Goal: Contribute content: Contribute content

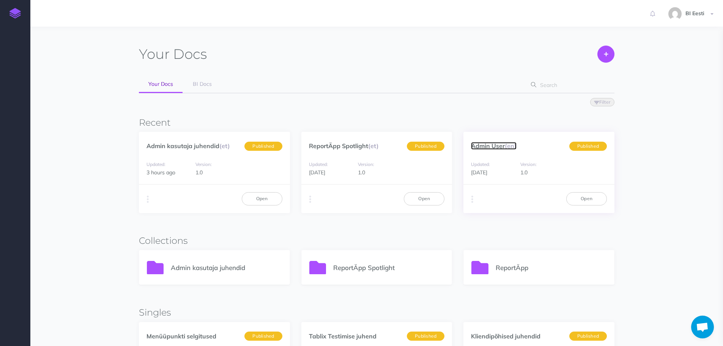
click at [500, 148] on link "Admin User (en)" at bounding box center [494, 146] width 46 height 8
click at [200, 268] on p "Admin kasutaja juhendid" at bounding box center [226, 267] width 111 height 10
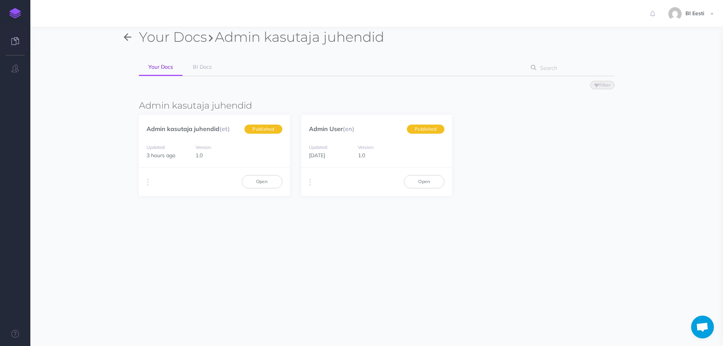
scroll to position [27, 0]
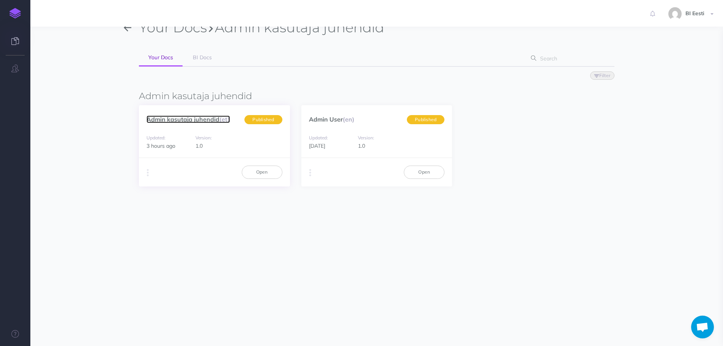
click at [194, 118] on link "Admin kasutaja juhendid (et)" at bounding box center [189, 119] width 84 height 8
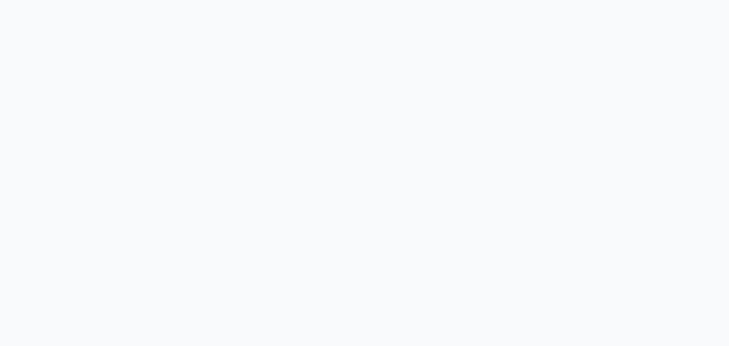
select select "et"
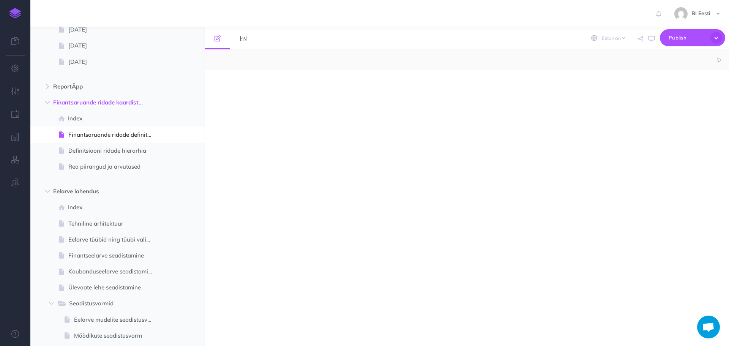
select select "null"
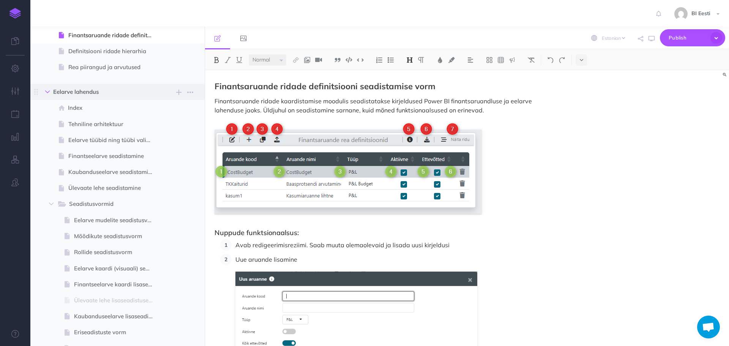
click at [46, 93] on icon "button" at bounding box center [47, 92] width 5 height 5
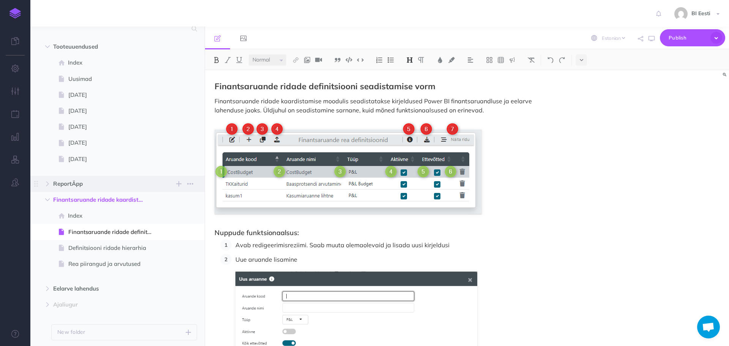
scroll to position [18, 0]
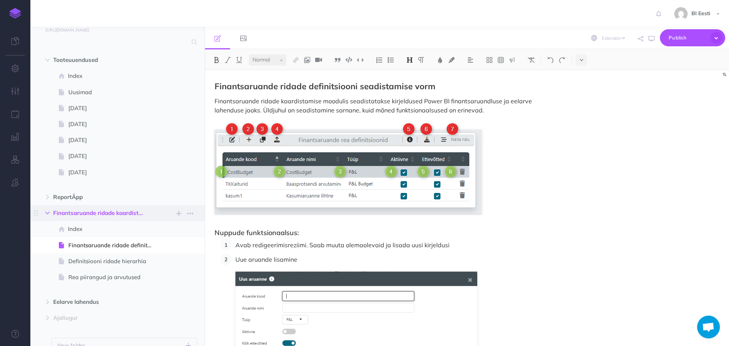
click at [47, 211] on icon "button" at bounding box center [47, 213] width 5 height 5
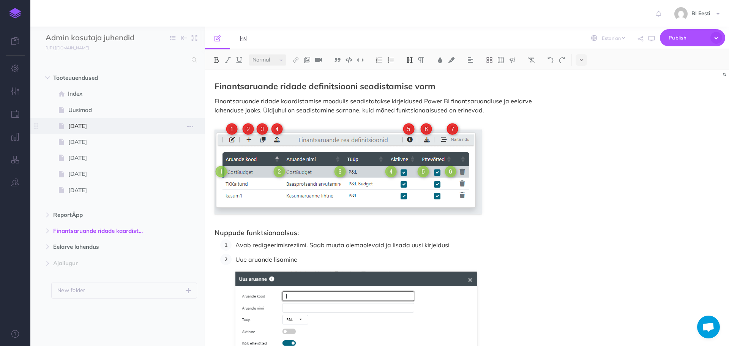
scroll to position [0, 0]
click at [48, 77] on icon "button" at bounding box center [47, 78] width 5 height 5
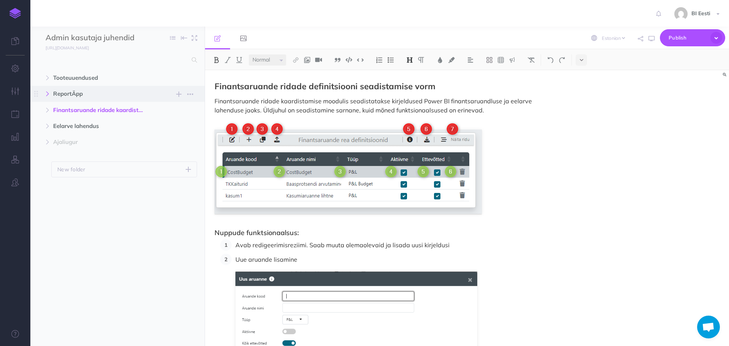
click at [49, 93] on icon "button" at bounding box center [47, 93] width 5 height 5
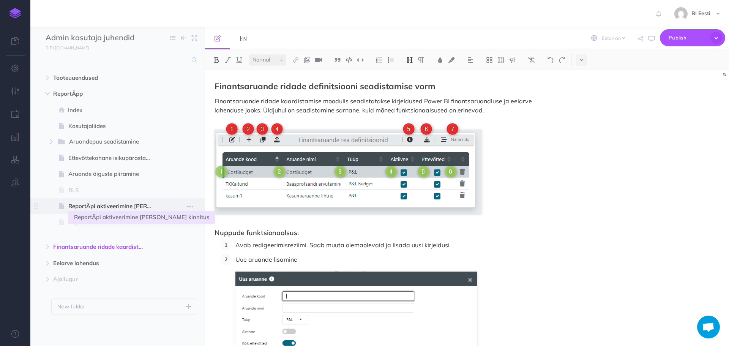
click at [132, 206] on span "ReportÄpi aktiveerimine ja Azure kinnitus" at bounding box center [113, 206] width 91 height 9
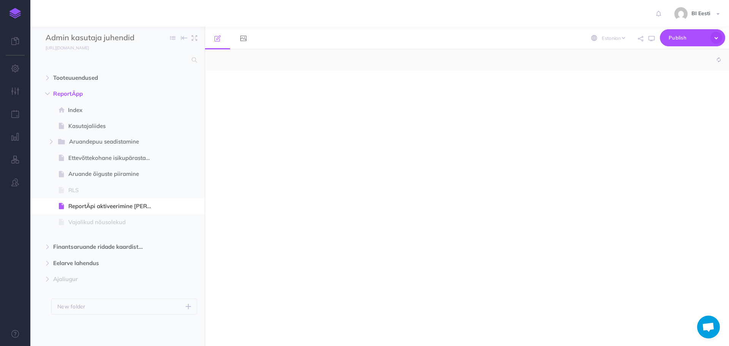
select select "null"
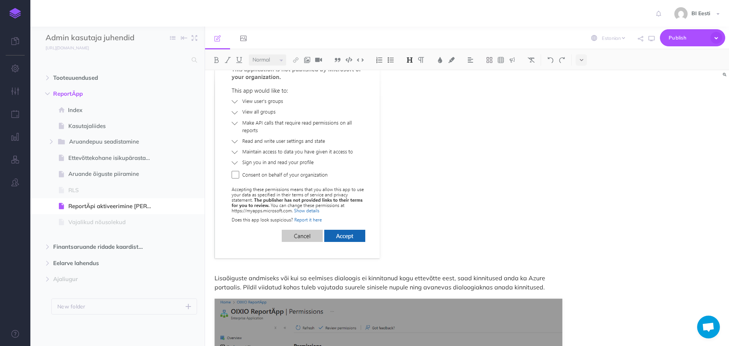
scroll to position [1442, 0]
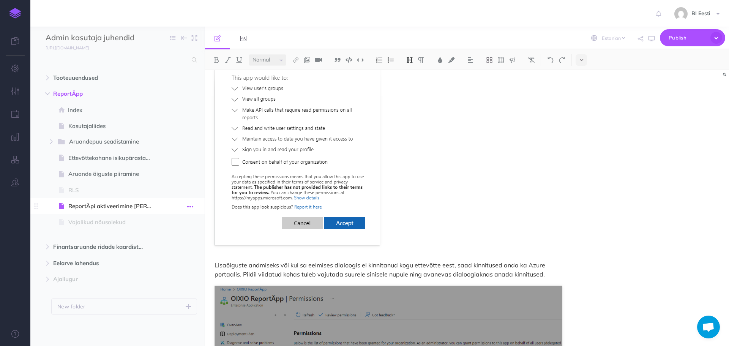
click at [192, 208] on icon "button" at bounding box center [190, 206] width 6 height 9
click at [191, 206] on icon "button" at bounding box center [190, 206] width 6 height 9
click at [177, 92] on icon "button" at bounding box center [178, 94] width 5 height 9
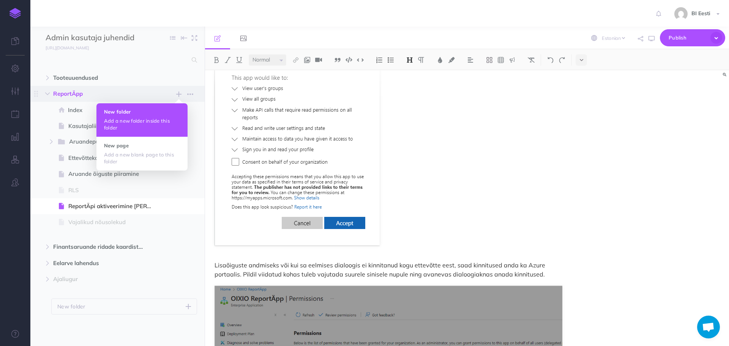
click at [172, 123] on p "Add a new folder inside this folder" at bounding box center [142, 124] width 76 height 14
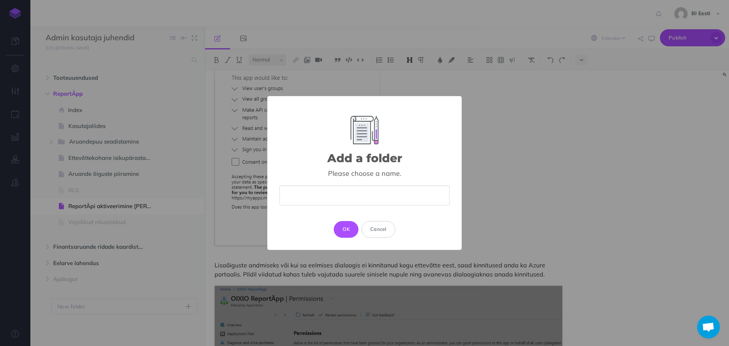
click at [336, 189] on input "text" at bounding box center [364, 195] width 170 height 20
type input "Kinnitused"
click at [381, 232] on button "Cancel" at bounding box center [378, 229] width 34 height 17
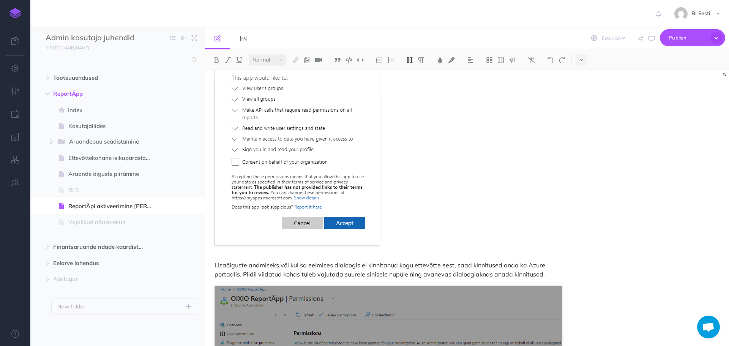
click at [16, 9] on img at bounding box center [14, 13] width 11 height 11
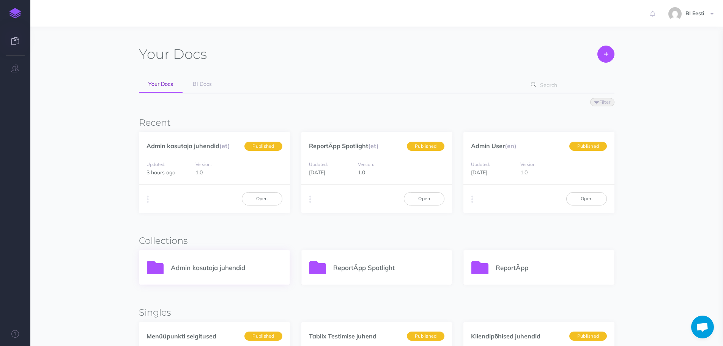
click at [200, 262] on p "Admin kasutaja juhendid" at bounding box center [226, 267] width 111 height 10
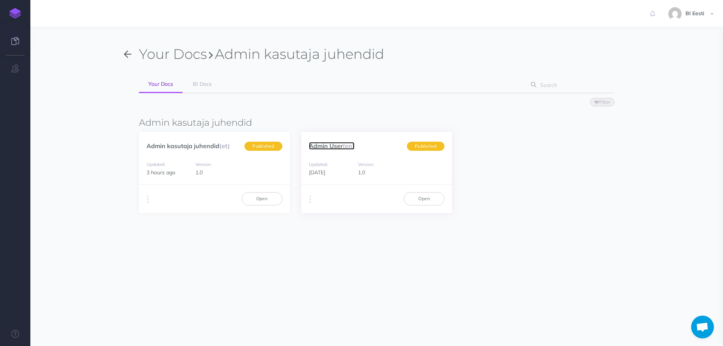
click at [342, 146] on link "Admin User (en)" at bounding box center [332, 146] width 46 height 8
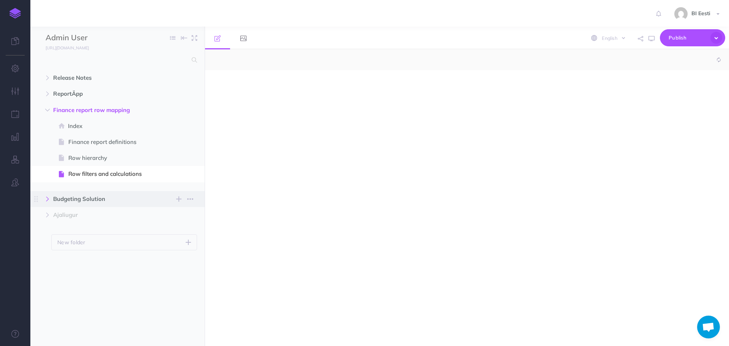
select select "null"
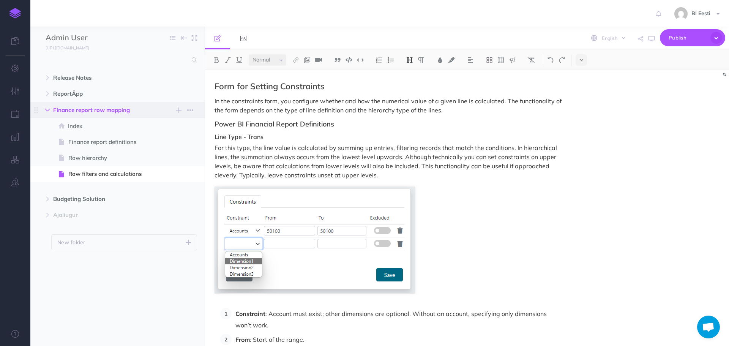
click at [47, 107] on button "button" at bounding box center [48, 110] width 14 height 9
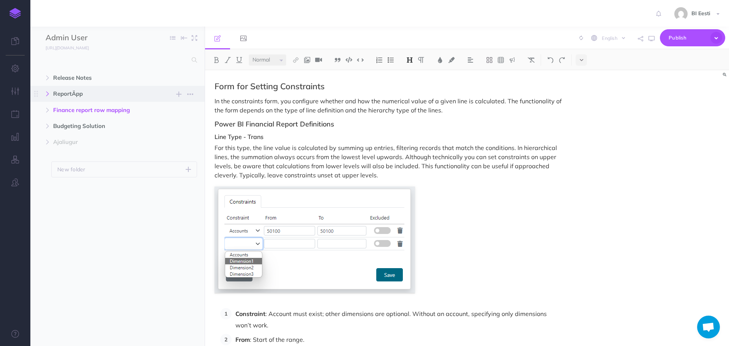
click at [47, 93] on icon "button" at bounding box center [47, 93] width 5 height 5
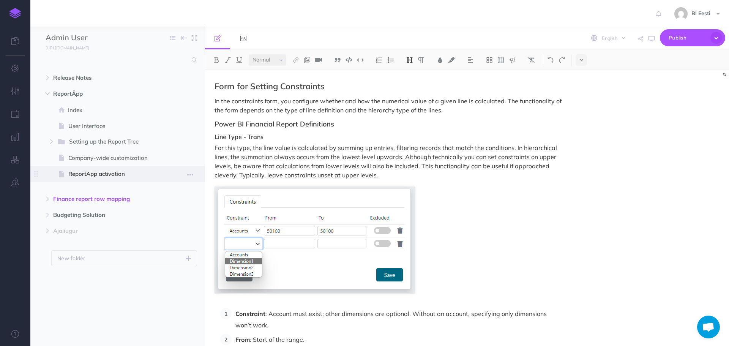
click at [129, 173] on span "ReportApp activation" at bounding box center [113, 173] width 91 height 9
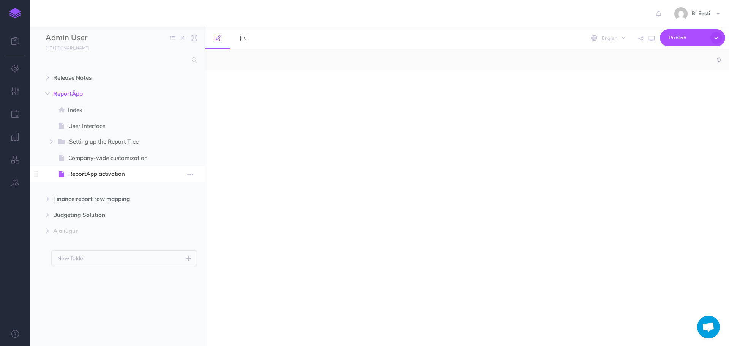
select select "null"
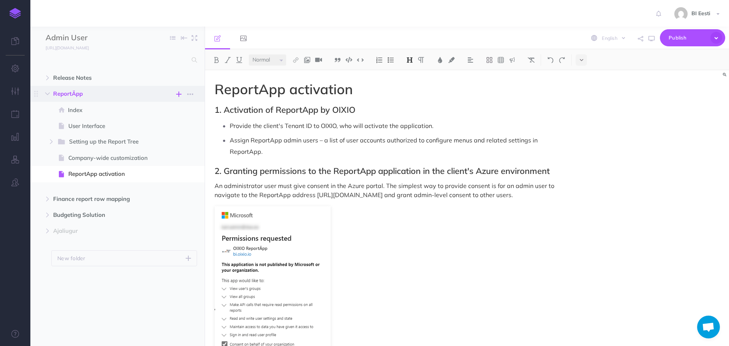
click at [178, 91] on icon "button" at bounding box center [178, 94] width 5 height 9
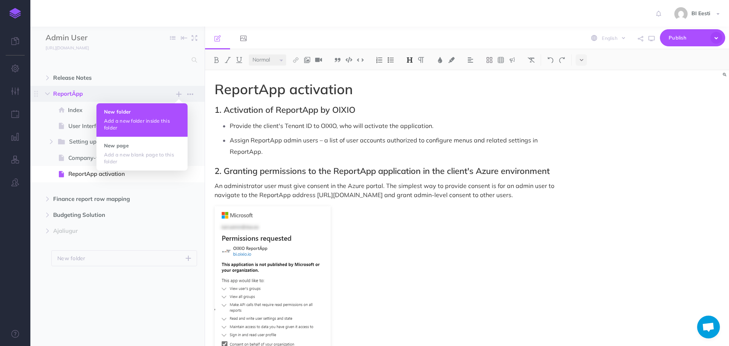
click at [142, 119] on p "Add a new folder inside this folder" at bounding box center [142, 124] width 76 height 14
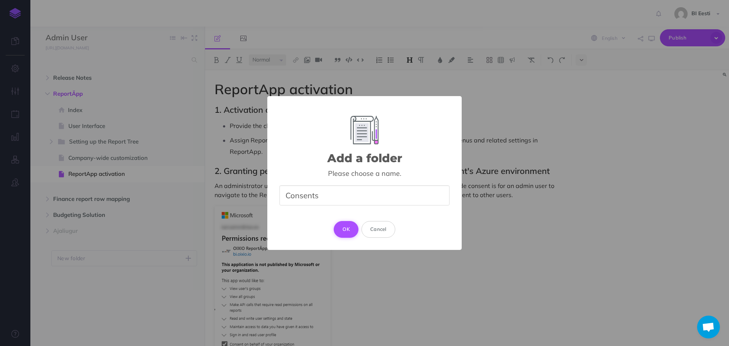
type input "Consents"
click at [357, 231] on button "OK" at bounding box center [346, 229] width 25 height 17
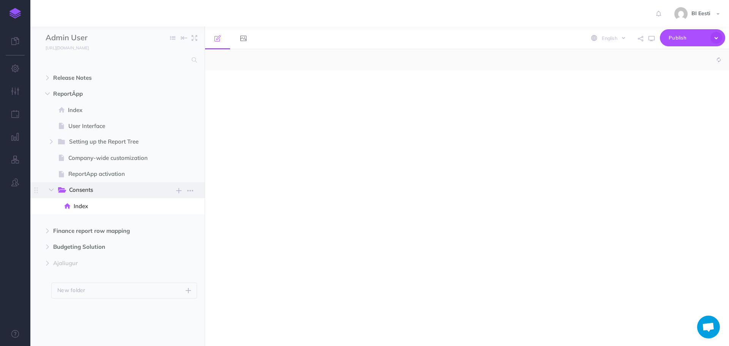
select select "null"
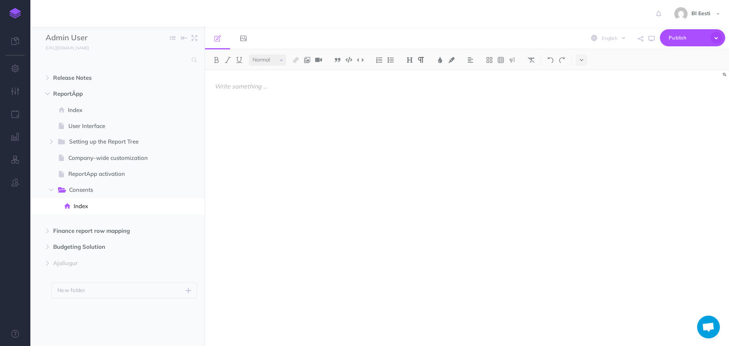
click at [298, 81] on div at bounding box center [388, 204] width 367 height 268
click at [354, 88] on p "ReportÄpp needs consents for the app to function. Minimal consents needed" at bounding box center [388, 86] width 348 height 9
click at [356, 87] on p "ReportÄpp needs consents for the app to function. Minimal consents needed" at bounding box center [388, 86] width 348 height 9
click at [358, 87] on p "ReportÄpp needs consents for the app to function. Minimal consents needed" at bounding box center [388, 86] width 348 height 9
click at [438, 85] on p "ReportÄpp needs consents for the app to function. Minimal consents needed" at bounding box center [388, 86] width 348 height 9
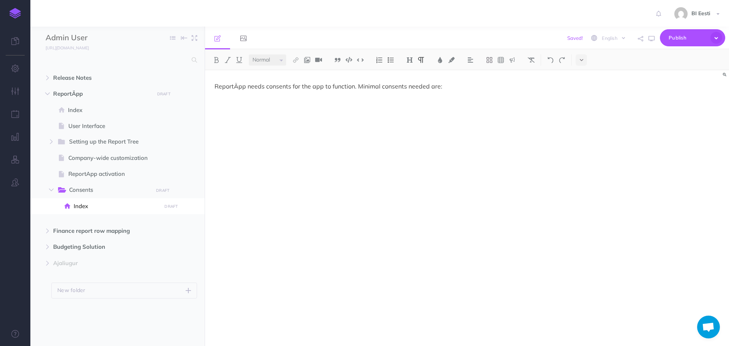
click at [358, 89] on p "ReportÄpp needs consents for the app to function. Minimal consents needed are:" at bounding box center [388, 86] width 348 height 9
click at [340, 103] on p "Minimal consents needed are:" at bounding box center [388, 99] width 348 height 9
click at [257, 111] on p at bounding box center [388, 111] width 348 height 9
click at [283, 107] on p "openid" at bounding box center [388, 111] width 348 height 9
click at [296, 99] on p "Minimal consents needed are:" at bounding box center [388, 99] width 348 height 9
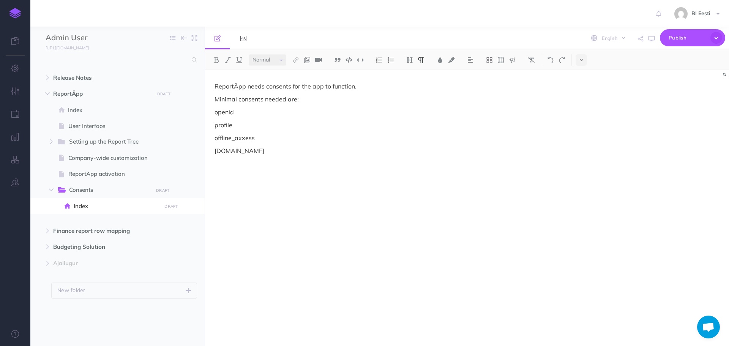
click at [266, 101] on p "Minimal consents needed are:" at bounding box center [388, 99] width 348 height 9
drag, startPoint x: 310, startPoint y: 100, endPoint x: 320, endPoint y: 101, distance: 9.9
click at [320, 101] on p "Minimal consents that are needed are:" at bounding box center [388, 99] width 348 height 9
click at [252, 156] on div "ReportÄpp needs consents for the app to function. Minimal consents that are nee…" at bounding box center [388, 204] width 367 height 268
click at [251, 117] on div "ReportÄpp needs consents for the app to function. Minimal consents that are nee…" at bounding box center [388, 204] width 367 height 268
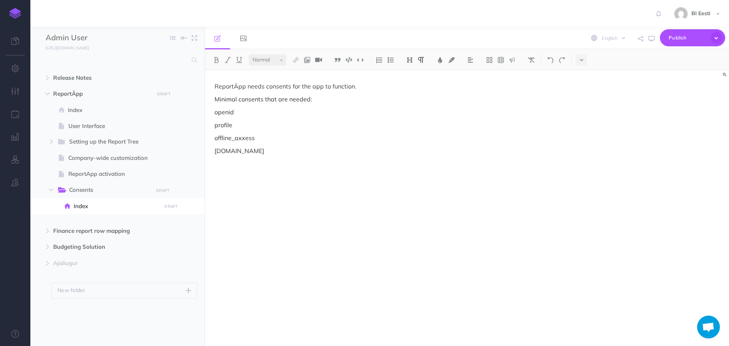
click at [244, 113] on p "openid" at bounding box center [388, 111] width 348 height 9
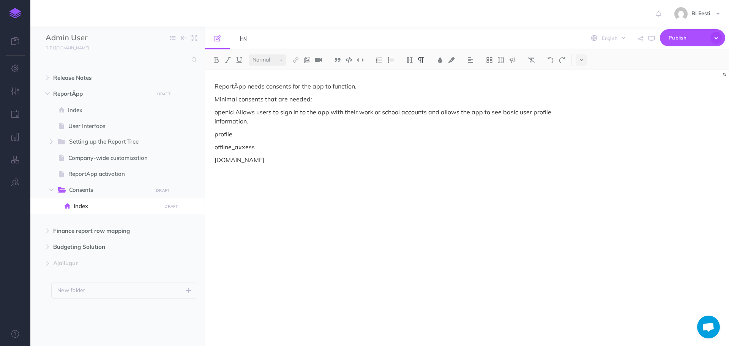
click at [234, 113] on p "openid Allows users to sign in to the app with their work or school accounts an…" at bounding box center [388, 116] width 348 height 18
click at [215, 112] on p "openid - Allows users to sign in to the app with their work or school accounts …" at bounding box center [388, 116] width 348 height 18
click at [391, 60] on img at bounding box center [390, 60] width 7 height 6
click at [214, 144] on div "ReportÄpp needs consents for the app to function. Minimal consents that are nee…" at bounding box center [388, 204] width 367 height 268
click at [394, 60] on img at bounding box center [390, 60] width 7 height 6
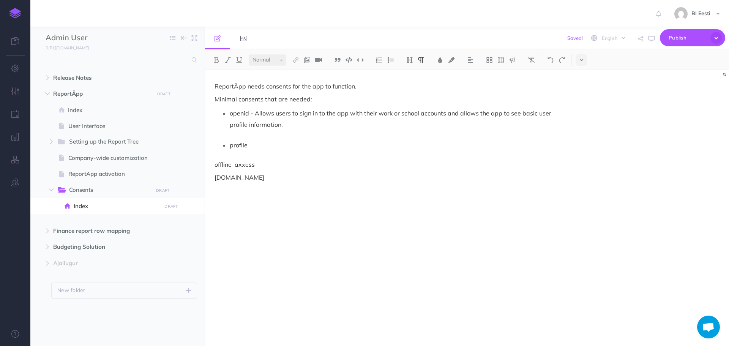
click at [216, 166] on p "offline_axxess" at bounding box center [388, 164] width 348 height 9
click at [392, 62] on img at bounding box center [390, 60] width 7 height 6
click at [214, 187] on p "[DOMAIN_NAME]" at bounding box center [388, 184] width 348 height 9
click at [389, 59] on img at bounding box center [390, 60] width 7 height 6
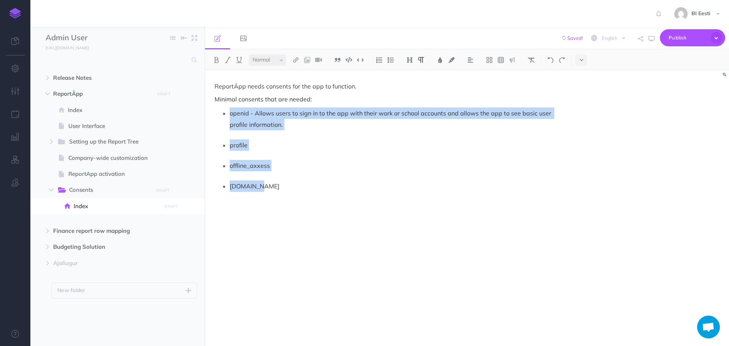
drag, startPoint x: 271, startPoint y: 188, endPoint x: 220, endPoint y: 115, distance: 88.7
click at [220, 115] on div "ReportÄpp needs consents for the app to function. Minimal consents that are nee…" at bounding box center [388, 204] width 367 height 268
click at [474, 61] on img at bounding box center [470, 60] width 7 height 6
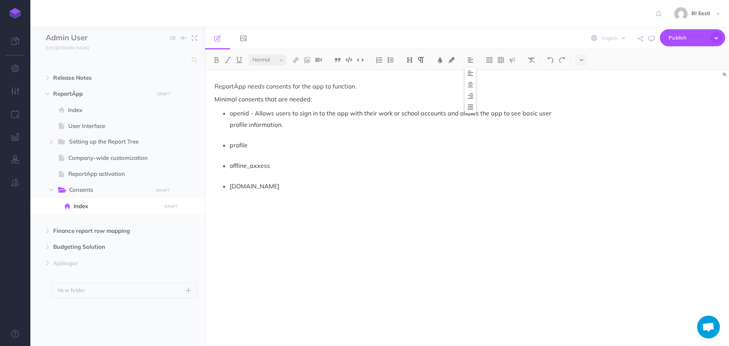
click at [552, 87] on p "ReportÄpp needs consents for the app to function." at bounding box center [388, 86] width 348 height 9
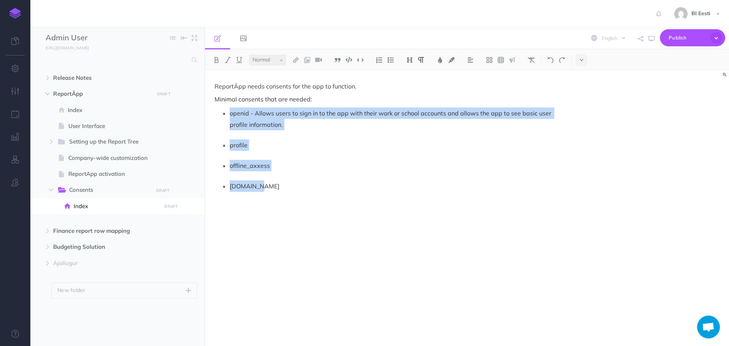
drag, startPoint x: 269, startPoint y: 186, endPoint x: 224, endPoint y: 117, distance: 83.3
click at [224, 117] on div "ReportÄpp needs consents for the app to function. Minimal consents that are nee…" at bounding box center [388, 204] width 367 height 268
click at [581, 58] on icon at bounding box center [581, 59] width 3 height 5
click at [315, 120] on p "openid - Allows users to sign in to the app with their work or school accounts …" at bounding box center [396, 118] width 332 height 23
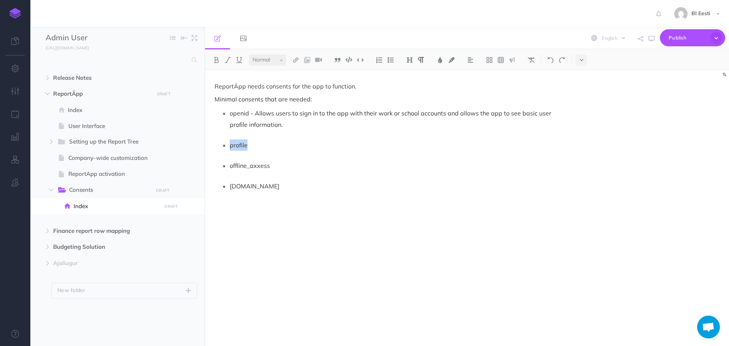
drag, startPoint x: 247, startPoint y: 147, endPoint x: 229, endPoint y: 147, distance: 18.2
click at [230, 147] on li "profile" at bounding box center [396, 144] width 332 height 11
click at [217, 61] on img at bounding box center [216, 60] width 7 height 6
drag, startPoint x: 249, startPoint y: 114, endPoint x: 228, endPoint y: 114, distance: 20.5
click at [230, 114] on li "openid - Allows users to sign in to the app with their work or school accounts …" at bounding box center [396, 118] width 332 height 23
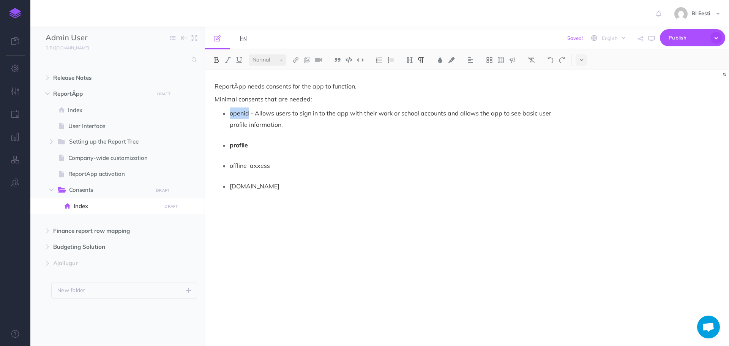
click at [218, 62] on img at bounding box center [216, 60] width 7 height 6
click at [269, 167] on p "offline_axxess" at bounding box center [396, 165] width 332 height 11
drag, startPoint x: 262, startPoint y: 166, endPoint x: 254, endPoint y: 166, distance: 8.4
click at [254, 166] on p "offline_axxess" at bounding box center [396, 165] width 332 height 11
drag, startPoint x: 287, startPoint y: 165, endPoint x: 228, endPoint y: 165, distance: 58.8
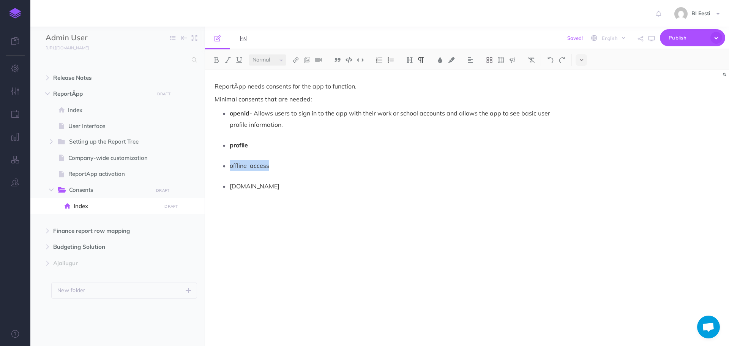
click at [230, 165] on li "offline_access" at bounding box center [396, 165] width 332 height 11
click at [217, 62] on img at bounding box center [216, 60] width 7 height 6
drag, startPoint x: 263, startPoint y: 186, endPoint x: 231, endPoint y: 188, distance: 31.6
click at [231, 188] on p "[DOMAIN_NAME]" at bounding box center [396, 185] width 332 height 11
click at [216, 61] on img at bounding box center [216, 60] width 7 height 6
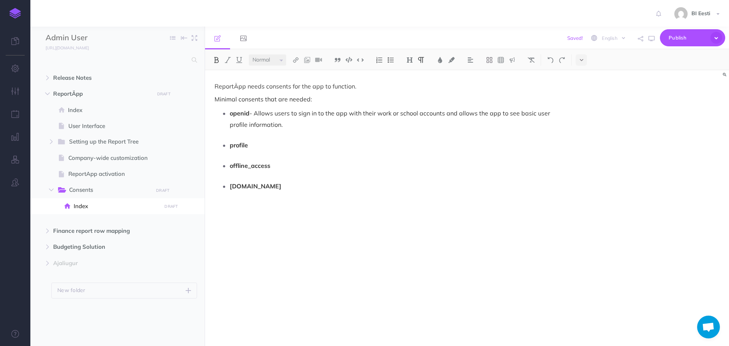
click at [273, 143] on p "profile" at bounding box center [396, 144] width 332 height 11
drag, startPoint x: 392, startPoint y: 114, endPoint x: 422, endPoint y: 114, distance: 29.6
click at [422, 114] on p "openid - Allows users to sign in to the app with their work or school accounts …" at bounding box center [396, 118] width 332 height 23
click at [265, 145] on p "profile" at bounding box center [396, 144] width 332 height 11
click at [278, 168] on p "offline_access" at bounding box center [396, 165] width 332 height 11
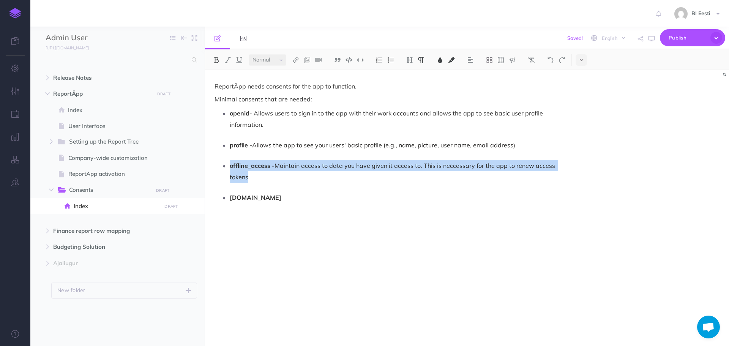
drag, startPoint x: 310, startPoint y: 175, endPoint x: 230, endPoint y: 162, distance: 80.3
click at [230, 162] on p "offline_access - Maintain access to data you have given it access to. This is n…" at bounding box center [396, 171] width 332 height 23
copy p "offline_access - Maintain access to data you have given it access to. This is n…"
click at [274, 173] on p "offline_access - Maintain access to data you have given it access to. This is n…" at bounding box center [396, 171] width 332 height 23
drag, startPoint x: 276, startPoint y: 166, endPoint x: 419, endPoint y: 169, distance: 142.7
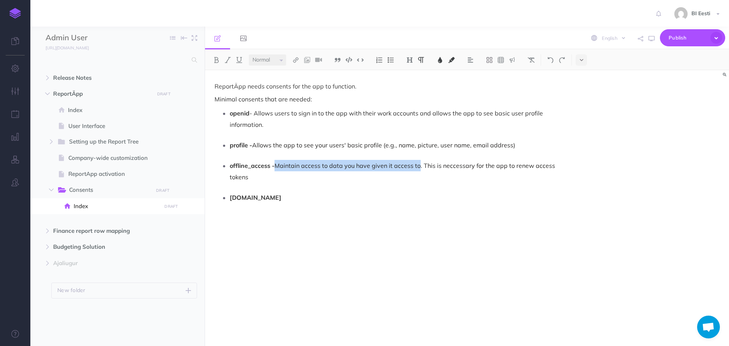
click at [419, 169] on span "Maintain access to data you have given it access to. This is neccessary for the…" at bounding box center [393, 171] width 327 height 19
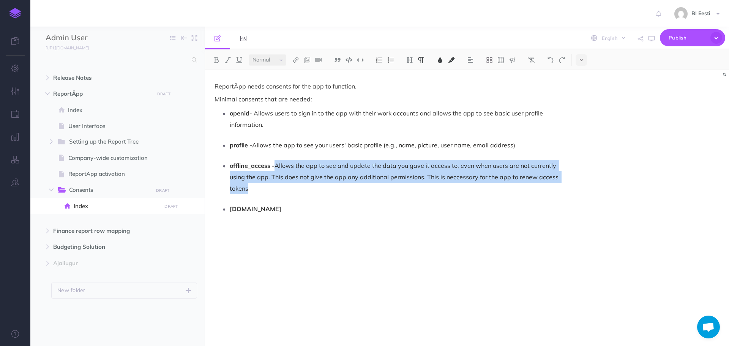
drag, startPoint x: 276, startPoint y: 166, endPoint x: 526, endPoint y: 184, distance: 250.4
click at [526, 184] on p "offline_access - Allows the app to see and update the data you gave it access t…" at bounding box center [396, 177] width 332 height 34
copy span "Allows the app to see and update the data you gave it access to, even when user…"
click at [432, 165] on span "Allows the app to see and update the data you gave it access to, even when user…" at bounding box center [395, 177] width 330 height 30
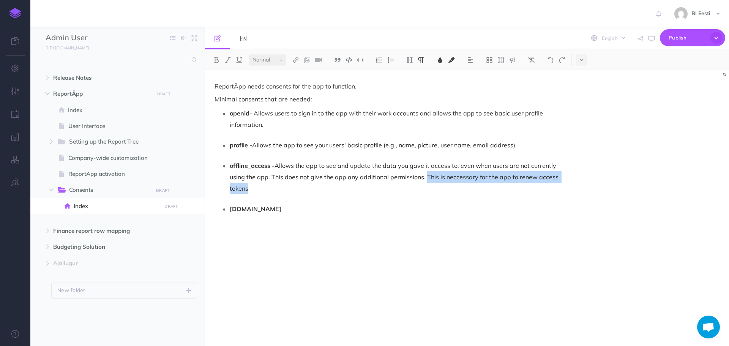
drag, startPoint x: 424, startPoint y: 177, endPoint x: 564, endPoint y: 184, distance: 139.8
click at [564, 184] on div "ReportÄpp needs consents for the app to function. Minimal consents that are nee…" at bounding box center [388, 204] width 367 height 268
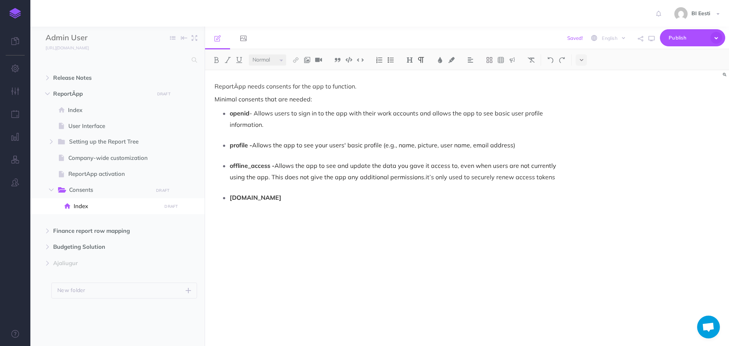
click at [427, 177] on p "offline_access - Allows the app to see and update the data you gave it access t…" at bounding box center [396, 171] width 332 height 23
click at [426, 178] on p "offline_access - Allows the app to see and update the data you gave it access t…" at bounding box center [396, 171] width 332 height 23
click at [560, 177] on p "offline_access - Allows the app to see and update the data you gave it access t…" at bounding box center [396, 171] width 332 height 23
click at [288, 200] on p "[DOMAIN_NAME]" at bounding box center [396, 197] width 332 height 11
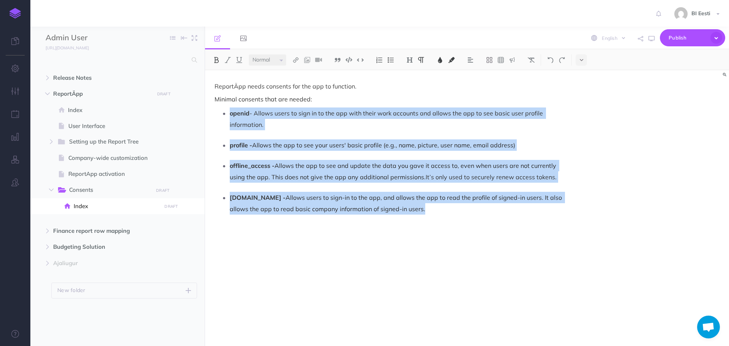
drag, startPoint x: 406, startPoint y: 209, endPoint x: 225, endPoint y: 115, distance: 204.2
click at [225, 115] on div "ReportÄpp needs consents for the app to function. Minimal consents that are nee…" at bounding box center [388, 204] width 367 height 268
copy div "openid - Allows users to sign in to the app with their work accounts and allows…"
click at [406, 204] on p "[DOMAIN_NAME] - Allows users to sign-in to the app, and allows the app to read …" at bounding box center [396, 203] width 332 height 23
drag, startPoint x: 411, startPoint y: 211, endPoint x: 222, endPoint y: 109, distance: 215.5
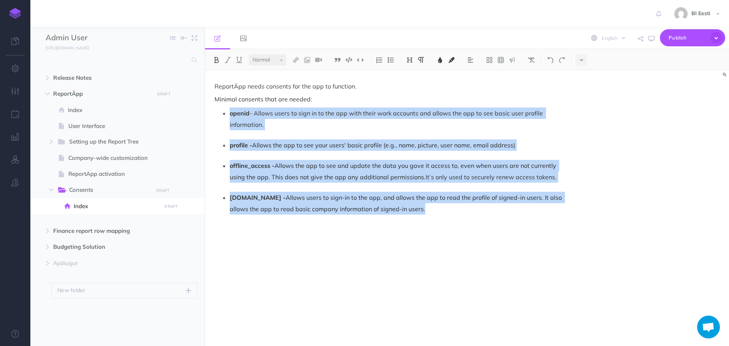
click at [222, 109] on div "ReportÄpp needs consents for the app to function. Minimal consents that are nee…" at bounding box center [388, 204] width 367 height 268
copy div "openid - Allows users to sign in to the app with their work accounts and allows…"
click at [415, 210] on p "[DOMAIN_NAME] - Allows users to sign-in to the app, and allows the app to read …" at bounding box center [396, 203] width 332 height 23
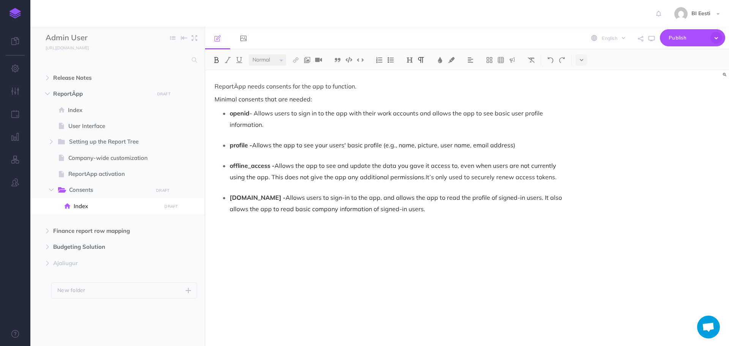
click at [236, 136] on div "ReportÄpp needs consents for the app to function. Minimal consents that are nee…" at bounding box center [388, 204] width 367 height 268
click at [231, 145] on strong "profile -" at bounding box center [241, 145] width 22 height 8
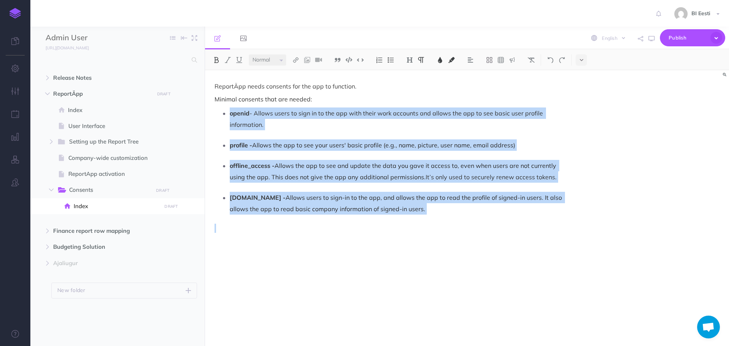
drag, startPoint x: 229, startPoint y: 115, endPoint x: 439, endPoint y: 217, distance: 234.1
click at [439, 217] on div "ReportÄpp needs consents for the app to function. Minimal consents that are nee…" at bounding box center [388, 204] width 367 height 268
drag, startPoint x: 353, startPoint y: 202, endPoint x: 266, endPoint y: 65, distance: 162.6
click at [266, 65] on select "Small Normal Large" at bounding box center [268, 59] width 38 height 11
click at [249, 54] on select "Small Normal Large" at bounding box center [268, 59] width 38 height 11
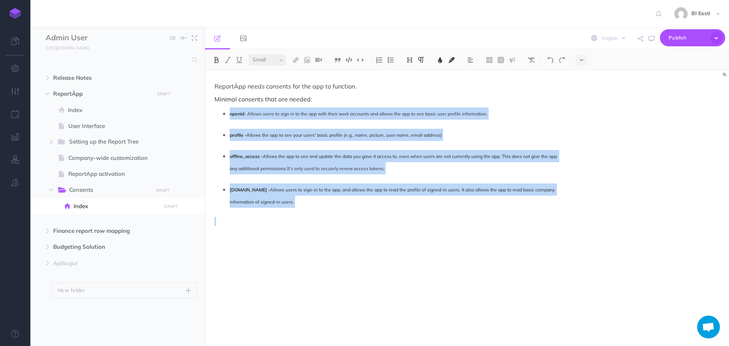
click at [276, 59] on select "Small Normal Large" at bounding box center [268, 59] width 38 height 11
select select "null"
click at [249, 54] on select "Small Normal Large" at bounding box center [268, 59] width 38 height 11
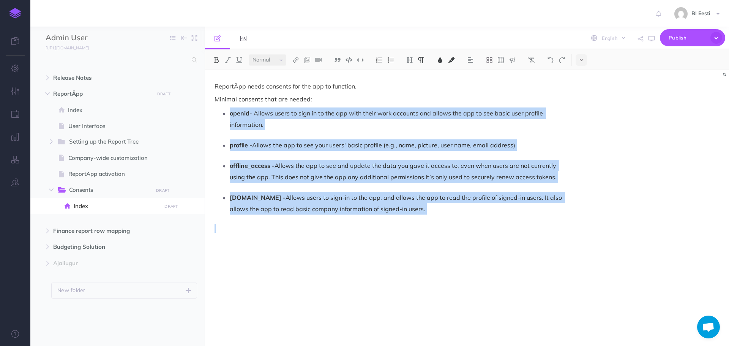
click at [422, 61] on img at bounding box center [421, 60] width 7 height 6
click at [411, 61] on img at bounding box center [409, 60] width 7 height 6
click at [413, 70] on button "H1" at bounding box center [409, 73] width 11 height 11
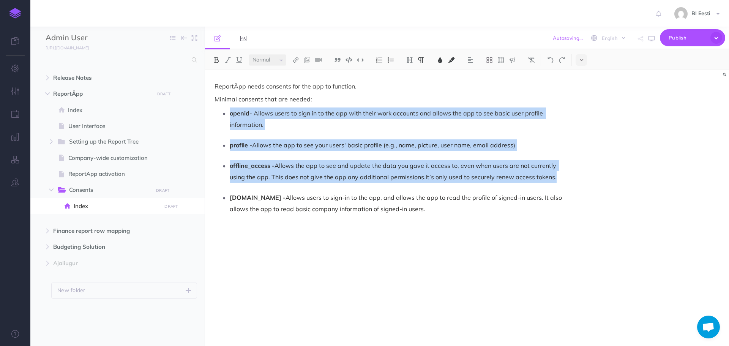
click at [422, 60] on img at bounding box center [421, 60] width 7 height 6
click at [534, 60] on img at bounding box center [531, 60] width 7 height 6
click at [586, 61] on button at bounding box center [580, 59] width 11 height 11
click at [580, 129] on img at bounding box center [581, 130] width 7 height 4
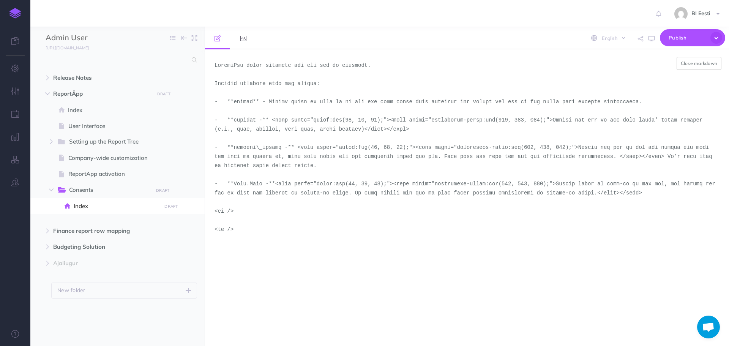
click at [222, 140] on textarea at bounding box center [467, 197] width 524 height 296
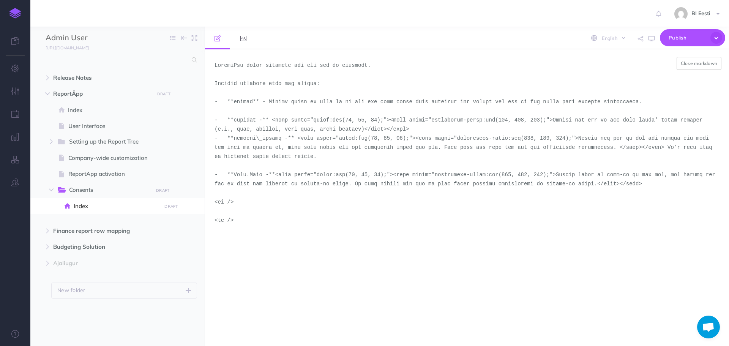
click at [225, 107] on textarea at bounding box center [467, 197] width 524 height 296
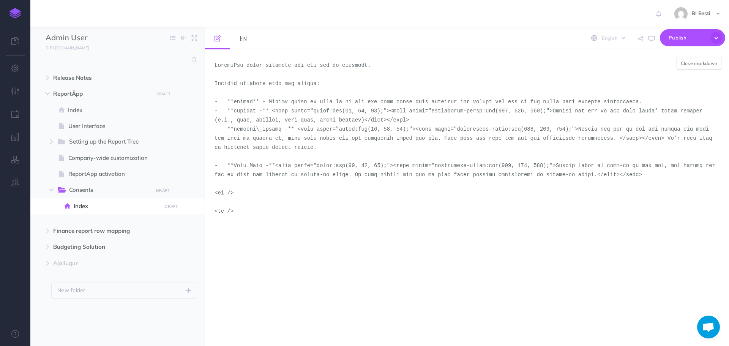
click at [227, 153] on textarea at bounding box center [467, 197] width 524 height 296
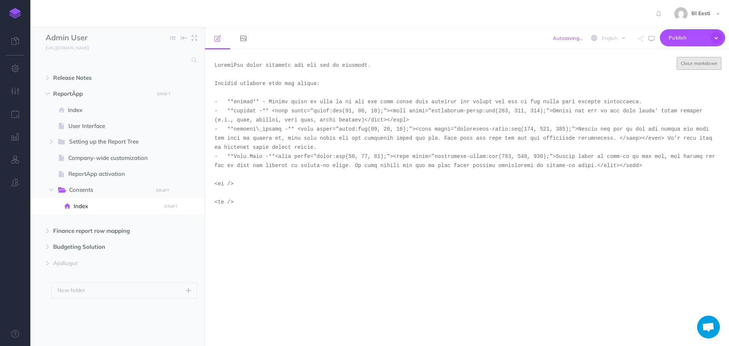
type textarea "LoremiPsu dolor sitametc adi eli sed do eiusmodt. Incidid utlabore etdo mag ali…"
click at [688, 63] on button "Close markdown" at bounding box center [698, 63] width 45 height 13
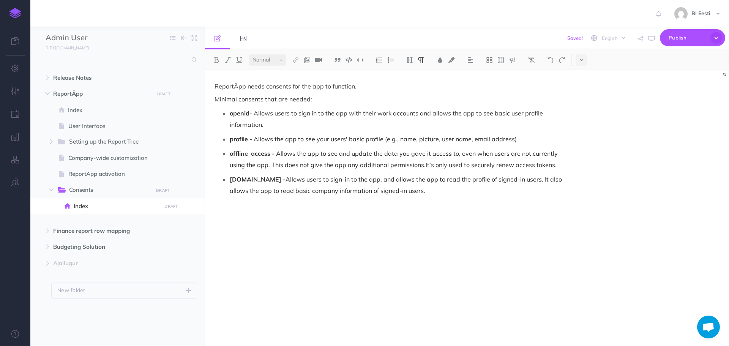
click at [265, 128] on p "openid - Allows users to sign in to the app with their work accounts and allows…" at bounding box center [396, 118] width 332 height 23
click at [584, 60] on button at bounding box center [580, 59] width 11 height 11
click at [582, 131] on img at bounding box center [581, 130] width 7 height 4
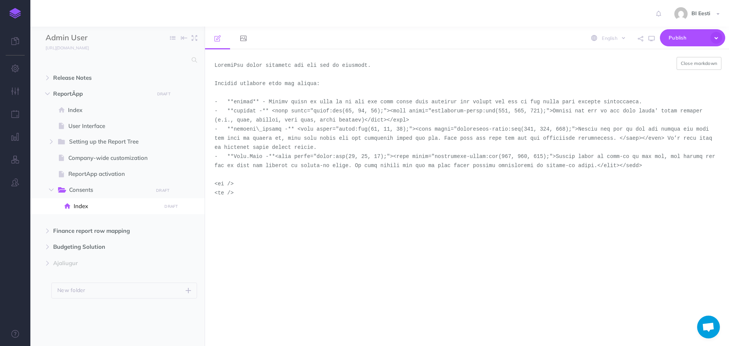
click at [246, 94] on textarea at bounding box center [467, 197] width 524 height 296
click at [691, 67] on button "Close markdown" at bounding box center [698, 63] width 45 height 13
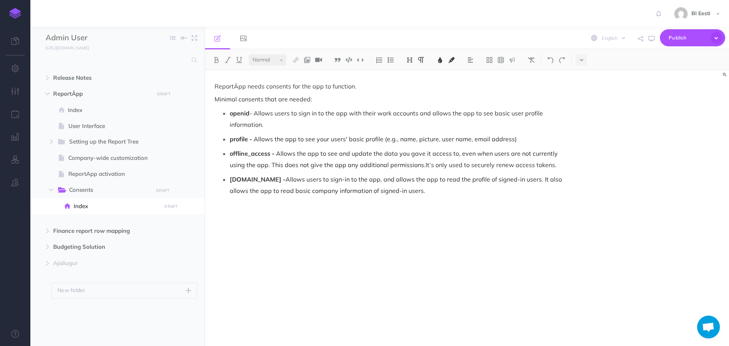
click at [427, 191] on p "[DOMAIN_NAME] - Allows users to sign-in to the app, and allows the app to read …" at bounding box center [396, 184] width 332 height 23
click at [255, 113] on p "openid - Allows users to sign in to the app with their work accounts and allows…" at bounding box center [396, 118] width 332 height 23
drag, startPoint x: 477, startPoint y: 114, endPoint x: 476, endPoint y: 123, distance: 9.6
click at [476, 123] on p "openid - Required for sign-in. Allows users to sign in to the app with their wo…" at bounding box center [396, 118] width 332 height 23
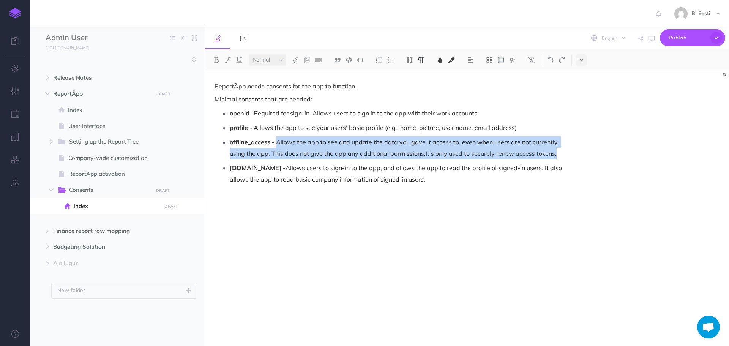
drag, startPoint x: 277, startPoint y: 142, endPoint x: 557, endPoint y: 150, distance: 279.9
click at [557, 150] on p "offline_access - Allows the app to see and update the data you gave it access t…" at bounding box center [396, 147] width 332 height 23
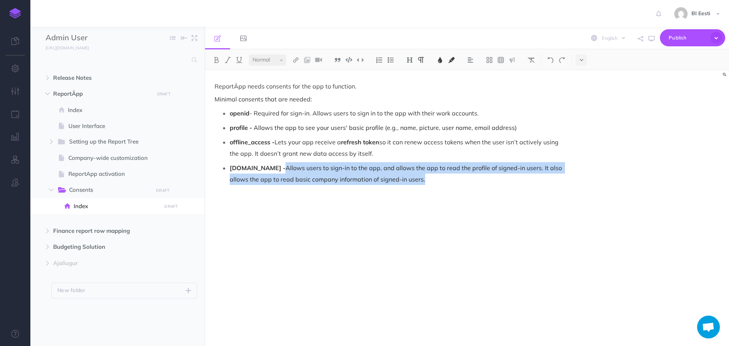
drag, startPoint x: 265, startPoint y: 170, endPoint x: 413, endPoint y: 177, distance: 148.2
click at [413, 177] on p "[DOMAIN_NAME] - Allows users to sign-in to the app, and allows the app to read …" at bounding box center [396, 173] width 332 height 23
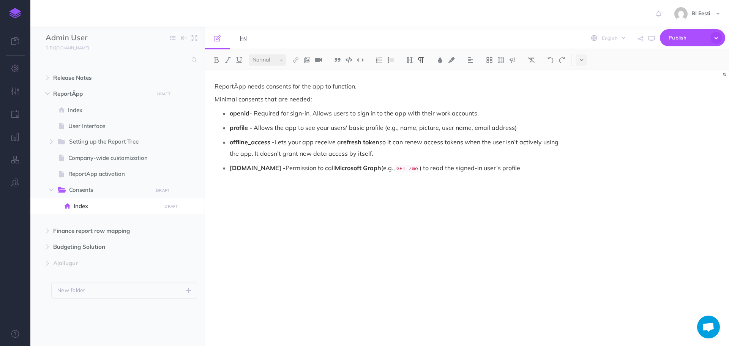
click at [263, 168] on strong "[DOMAIN_NAME] -" at bounding box center [258, 168] width 56 height 8
drag, startPoint x: 404, startPoint y: 168, endPoint x: 363, endPoint y: 169, distance: 41.0
click at [363, 169] on p "[DOMAIN_NAME] - Permission to call Microsoft Graph (e.g., GET /me ) to read the…" at bounding box center [396, 168] width 332 height 13
drag, startPoint x: 258, startPoint y: 169, endPoint x: 229, endPoint y: 167, distance: 29.6
click at [230, 167] on li "[DOMAIN_NAME] - Permission to call Microsoft Graph to read the signed-in user’s…" at bounding box center [396, 167] width 332 height 11
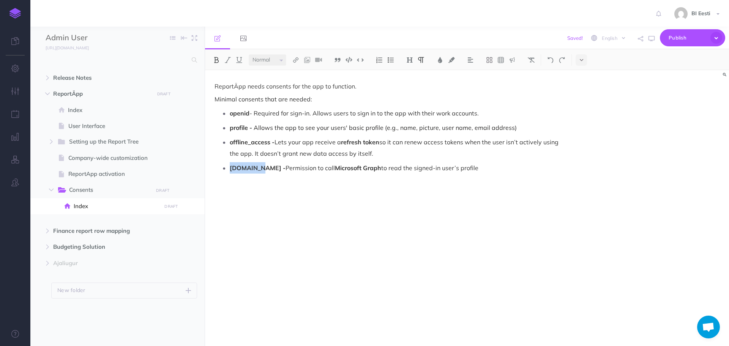
copy strong "[DOMAIN_NAME]"
click at [479, 168] on p "[DOMAIN_NAME] - Permission to call Microsoft Graph to read the signed-in user’s…" at bounding box center [396, 167] width 332 height 11
click at [521, 129] on p "profile - Allows the app to see your users' basic profile (e.g., name, picture,…" at bounding box center [396, 127] width 332 height 11
click at [479, 167] on p "[DOMAIN_NAME] - Permission to call Microsoft Graph to read the signed-in user’s…" at bounding box center [396, 167] width 332 height 11
drag, startPoint x: 331, startPoint y: 129, endPoint x: 317, endPoint y: 128, distance: 14.5
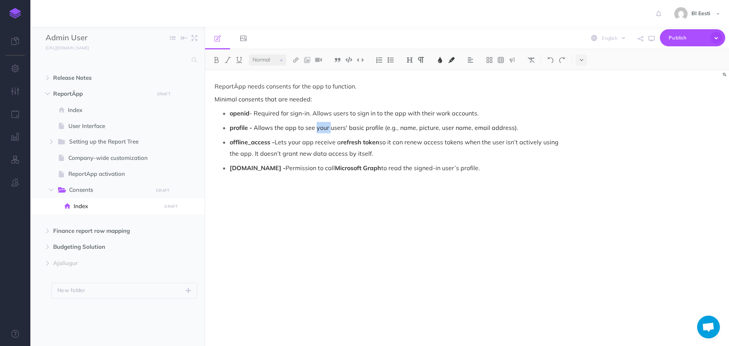
click at [317, 128] on span "Allows the app to see your users' basic profile (e.g., name, picture, user name…" at bounding box center [386, 128] width 265 height 8
click at [492, 172] on p "[DOMAIN_NAME] - Permission to call Microsoft Graph to read the signed-in user’s…" at bounding box center [396, 167] width 332 height 11
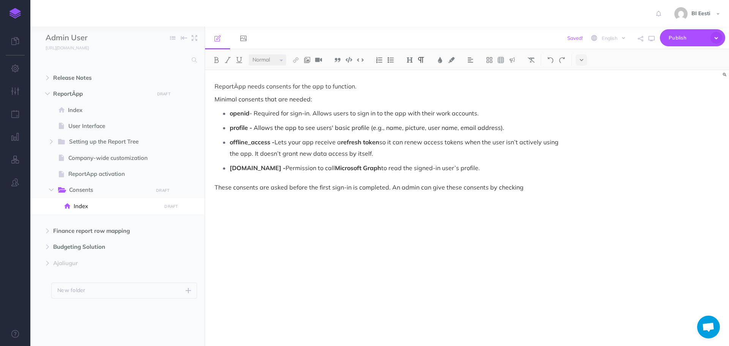
click at [547, 186] on p "These consents are asked before the first sign-in is completed. An admin can gi…" at bounding box center [388, 187] width 348 height 9
click at [520, 188] on p "These consents are asked before the first sign-in is completed. An admin can gi…" at bounding box center [388, 187] width 348 height 9
click at [551, 186] on p "These consents are asked before the first sign-in is completed. An admin can gi…" at bounding box center [388, 187] width 348 height 9
click at [485, 188] on p "These consents are asked before the first sign-in is completed. An admin can gi…" at bounding box center [388, 187] width 348 height 9
click at [265, 199] on p "These consents are asked before the first sign-in is completed. An admin can gi…" at bounding box center [388, 192] width 348 height 18
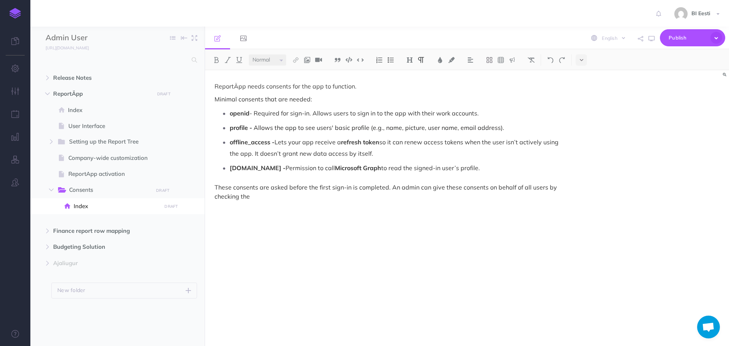
click at [263, 196] on p "These consents are asked before the first sign-in is completed. An admin can gi…" at bounding box center [388, 192] width 348 height 18
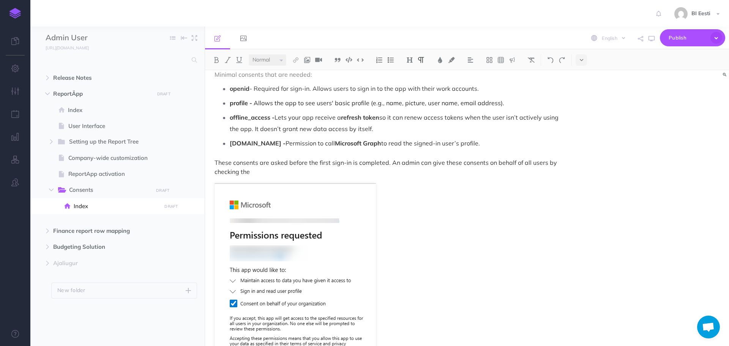
scroll to position [38, 0]
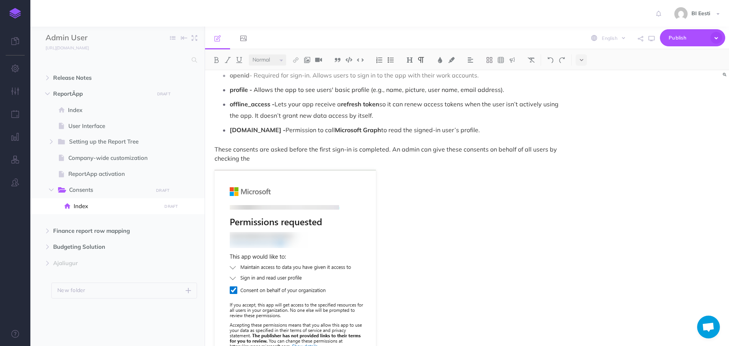
click at [273, 158] on p "These consents are asked before the first sign-in is completed. An admin can gi…" at bounding box center [388, 154] width 348 height 18
click at [260, 160] on p "These consents are asked before the first sign-in is completed. An admin can gi…" at bounding box center [388, 154] width 348 height 18
drag, startPoint x: 254, startPoint y: 159, endPoint x: 362, endPoint y: 157, distance: 108.2
click at [362, 157] on p "These consents are asked before the first sign-in is completed. An admin can gi…" at bounding box center [388, 154] width 348 height 18
click at [217, 60] on img at bounding box center [216, 60] width 7 height 6
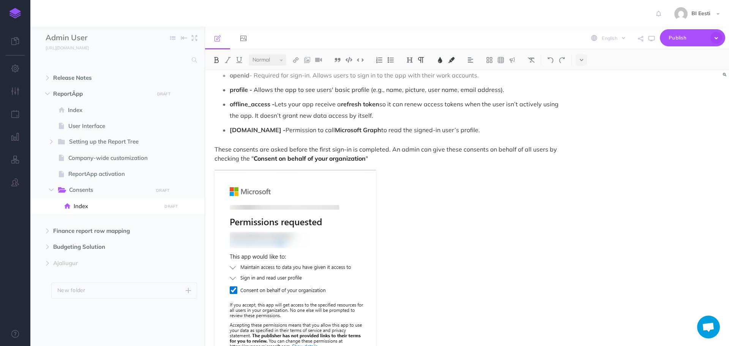
click at [383, 154] on p "These consents are asked before the first sign-in is completed. An admin can gi…" at bounding box center [388, 154] width 348 height 18
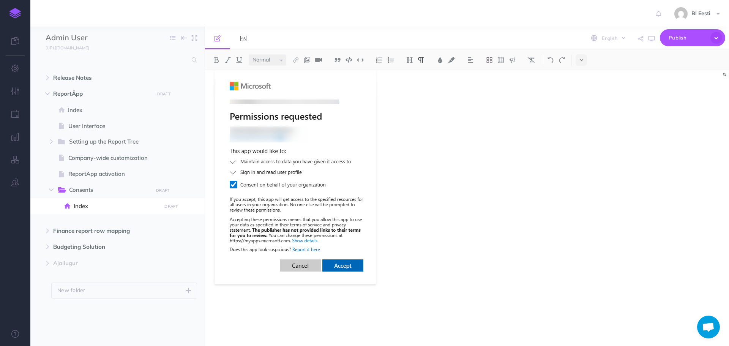
scroll to position [153, 0]
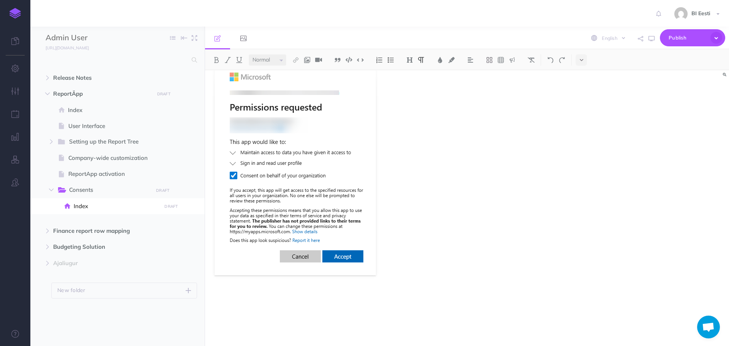
click at [406, 264] on figure at bounding box center [388, 165] width 348 height 220
click at [254, 292] on p at bounding box center [388, 294] width 348 height 9
click at [249, 287] on div "ReportÄpp needs consents for the app to function. Minimal consents that are nee…" at bounding box center [388, 132] width 367 height 428
click at [420, 297] on p "If this box is checked users do not have to consent before their first sign-in …" at bounding box center [388, 299] width 348 height 18
click at [425, 296] on p "If this box is checked users do not have to consent before their first sign-in.…" at bounding box center [388, 299] width 348 height 18
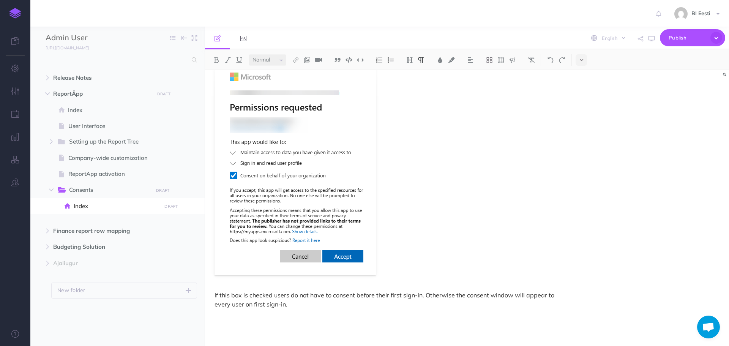
click at [253, 305] on p "If this box is checked users do not have to consent before their first sign-in.…" at bounding box center [388, 299] width 348 height 18
click at [307, 305] on p "If this box is checked users do not have to consent before their first sign-in.…" at bounding box center [388, 299] width 348 height 18
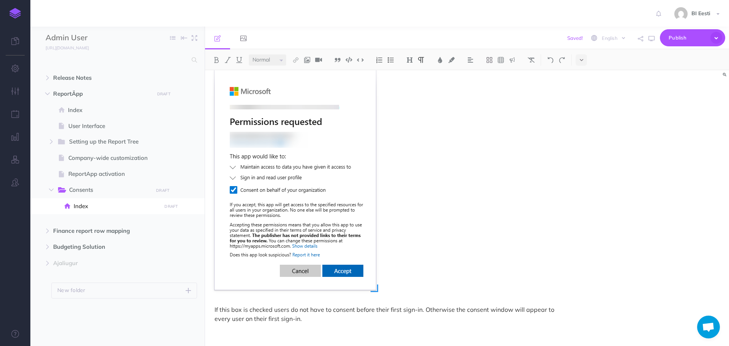
scroll to position [162, 0]
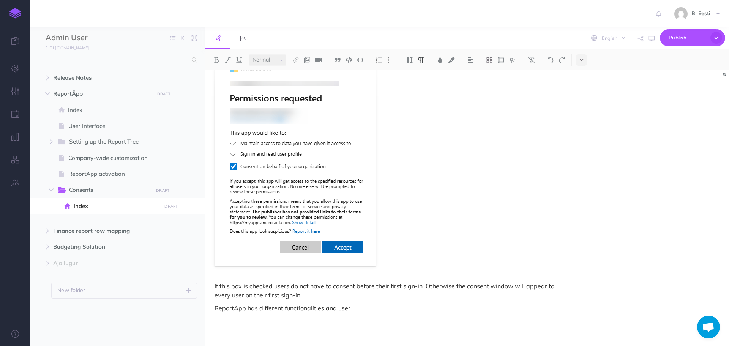
click at [362, 310] on p "ReportÄpp has different functionalities and user" at bounding box center [388, 307] width 348 height 9
drag, startPoint x: 350, startPoint y: 309, endPoint x: 325, endPoint y: 307, distance: 25.9
click at [325, 307] on p "ReportÄpp has different functionalities and user" at bounding box center [388, 307] width 348 height 9
click at [322, 309] on p "ReportÄpp has different functionalities some of which need extra consents to fu…" at bounding box center [388, 307] width 348 height 9
click at [456, 309] on p "ReportÄpp has different functionalities, some of which need extra consents to f…" at bounding box center [388, 307] width 348 height 9
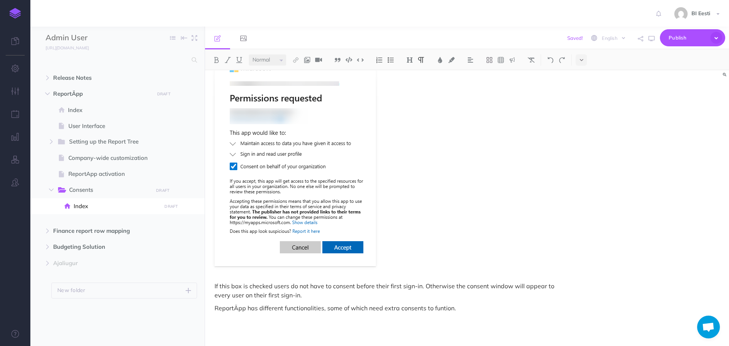
click at [443, 307] on p "ReportÄpp has different functionalities, some of which need extra consents to f…" at bounding box center [388, 307] width 348 height 9
click at [484, 310] on p "ReportÄpp has different functionalities, some of which need extra consents to f…" at bounding box center [388, 307] width 348 height 9
drag, startPoint x: 459, startPoint y: 308, endPoint x: 460, endPoint y: 315, distance: 7.7
click at [460, 315] on p "ReportÄpp has different functionalities, some of which need extra consents to f…" at bounding box center [388, 312] width 348 height 18
click at [358, 315] on p "ReportÄpp has different functionalities, some of which need extra consents to f…" at bounding box center [388, 312] width 348 height 18
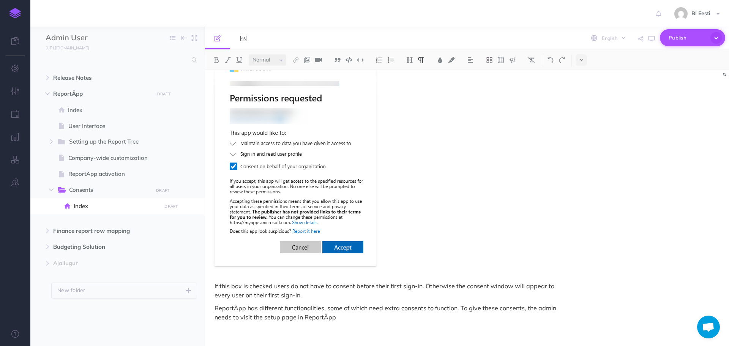
click at [676, 40] on span "Publish" at bounding box center [687, 38] width 38 height 12
click at [588, 133] on div "ReportÄpp needs consents for the app to function. Minimal consents that are nee…" at bounding box center [467, 208] width 524 height 276
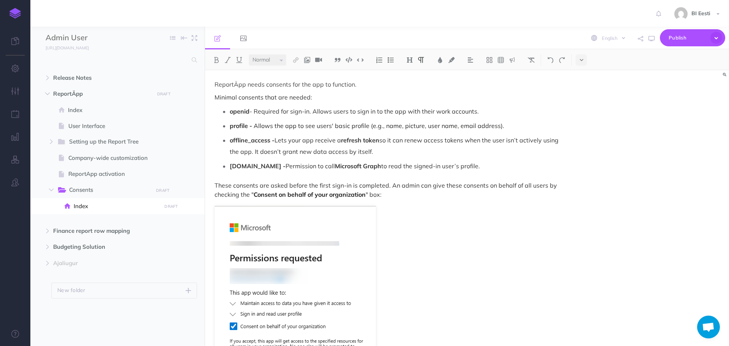
scroll to position [0, 0]
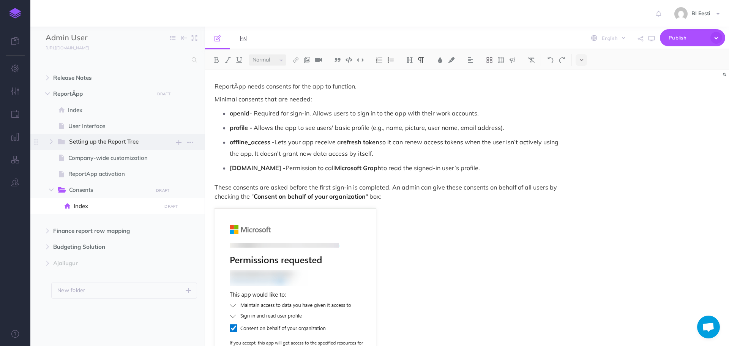
click at [120, 148] on span "Setting up the Report Tree New folder Add a new folder inside this folder New p…" at bounding box center [127, 142] width 140 height 16
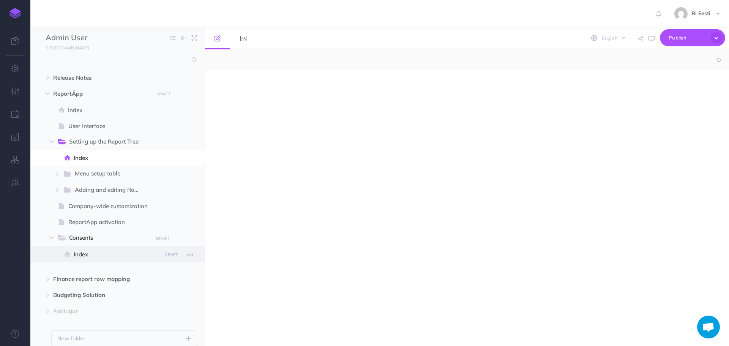
select select "null"
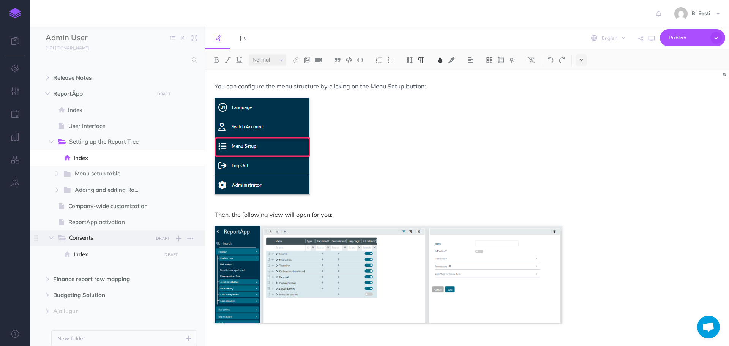
click at [90, 237] on span "Consents" at bounding box center [108, 238] width 79 height 10
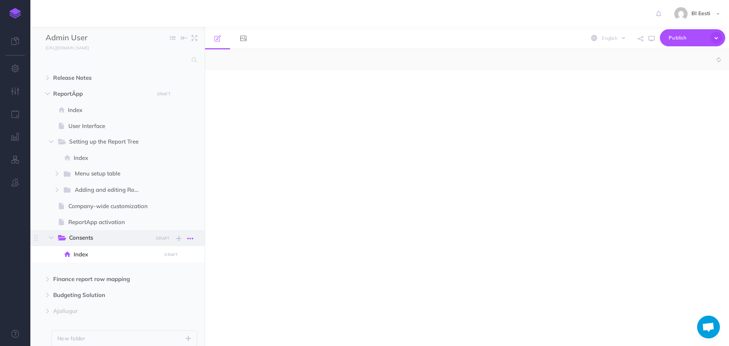
select select "null"
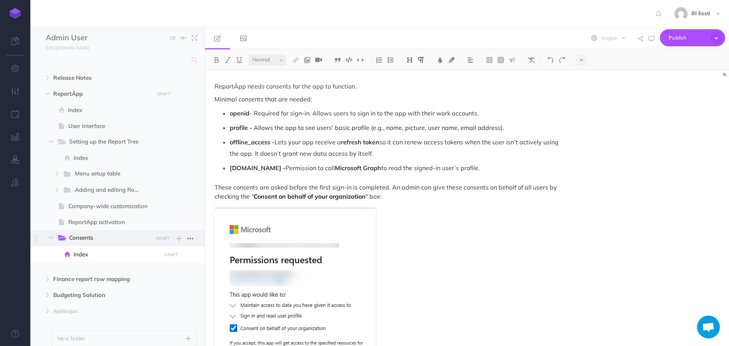
click at [192, 239] on icon "button" at bounding box center [190, 238] width 6 height 9
click at [157, 281] on link "Settings" at bounding box center [168, 277] width 57 height 13
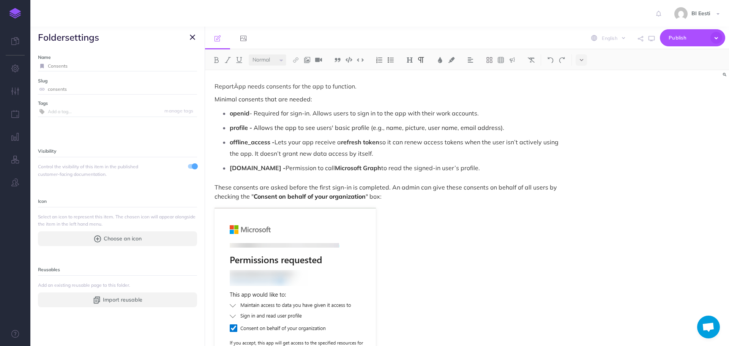
click at [194, 38] on icon "button" at bounding box center [192, 37] width 5 height 9
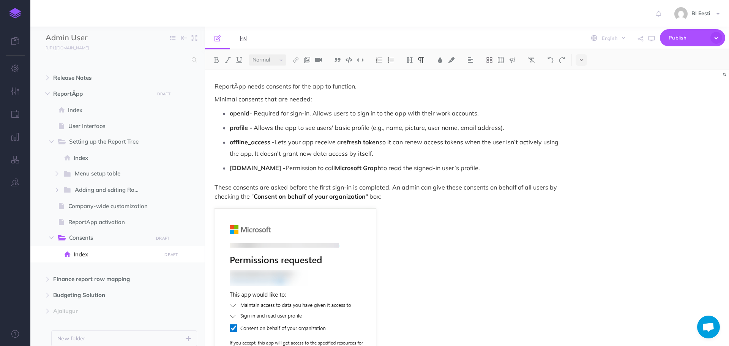
scroll to position [184, 0]
